Goal: Transaction & Acquisition: Purchase product/service

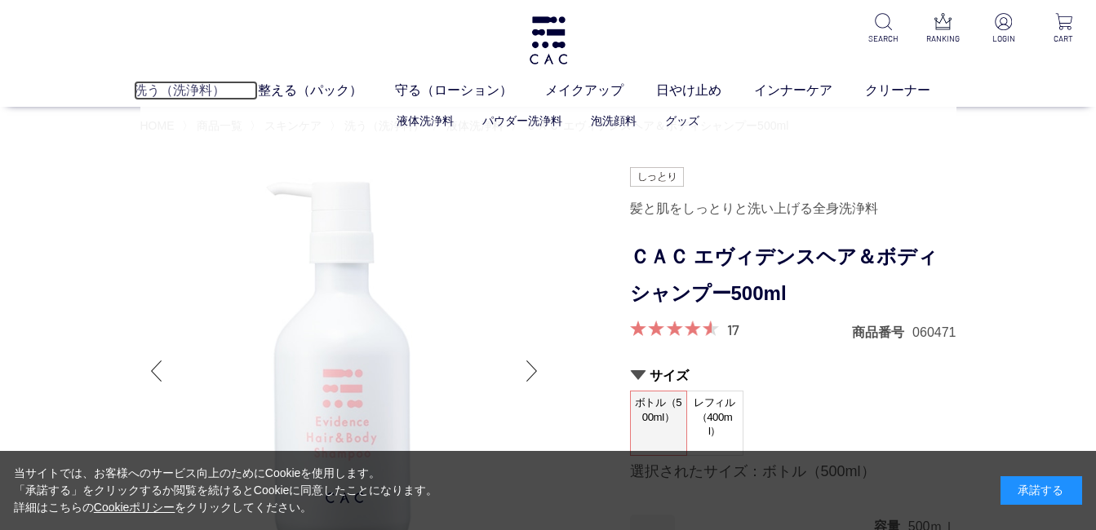
click at [192, 87] on link "洗う（洗浄料）" at bounding box center [196, 91] width 124 height 20
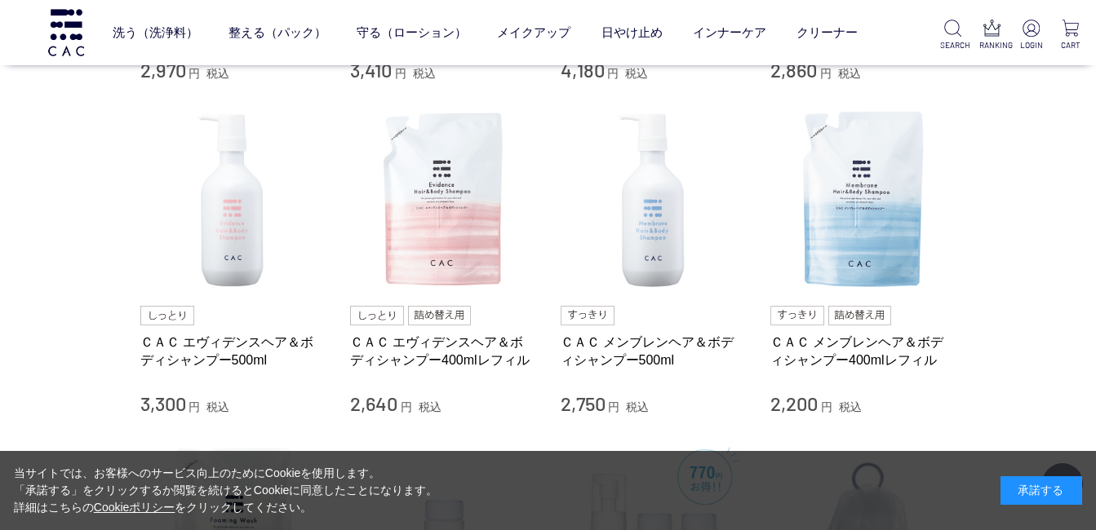
scroll to position [653, 0]
click at [227, 351] on link "ＣＡＣ エヴィデンスヘア＆ボディシャンプー500ml" at bounding box center [233, 352] width 186 height 35
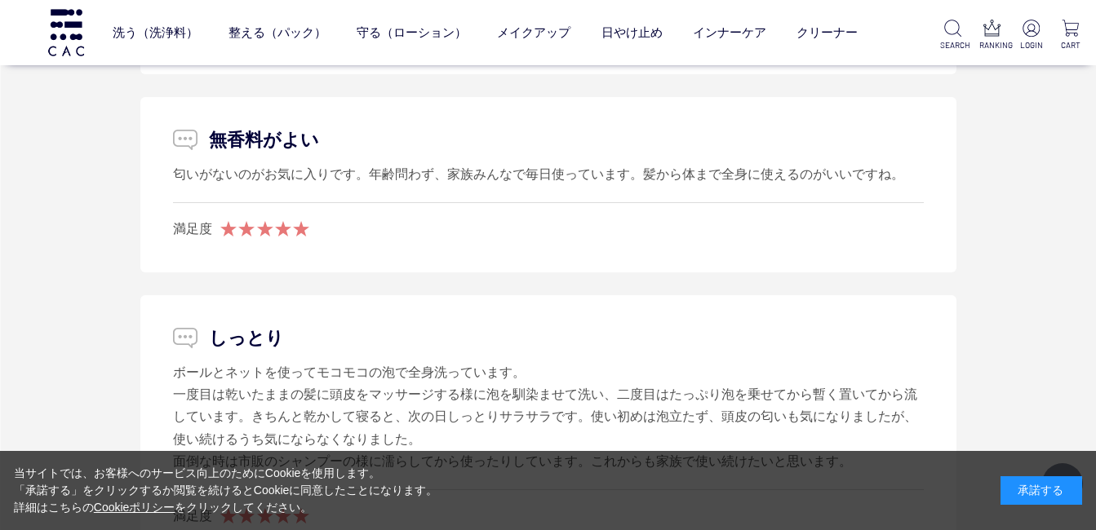
scroll to position [3508, 0]
